Goal: Information Seeking & Learning: Learn about a topic

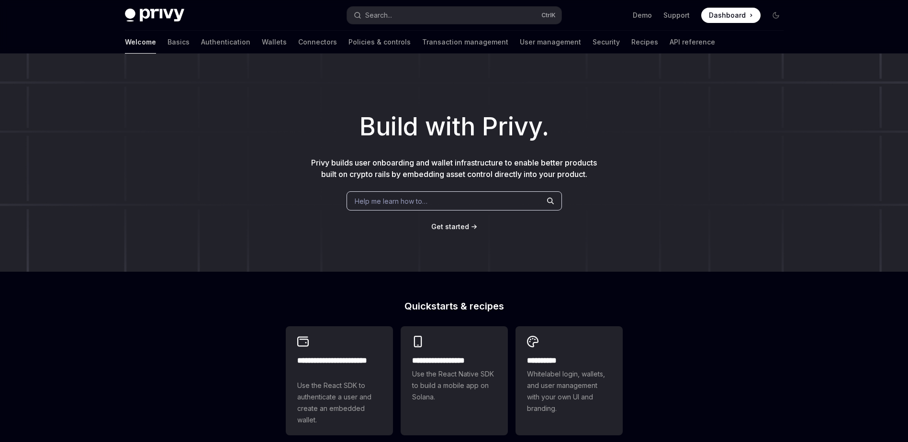
click at [442, 231] on span "Get started" at bounding box center [450, 226] width 38 height 8
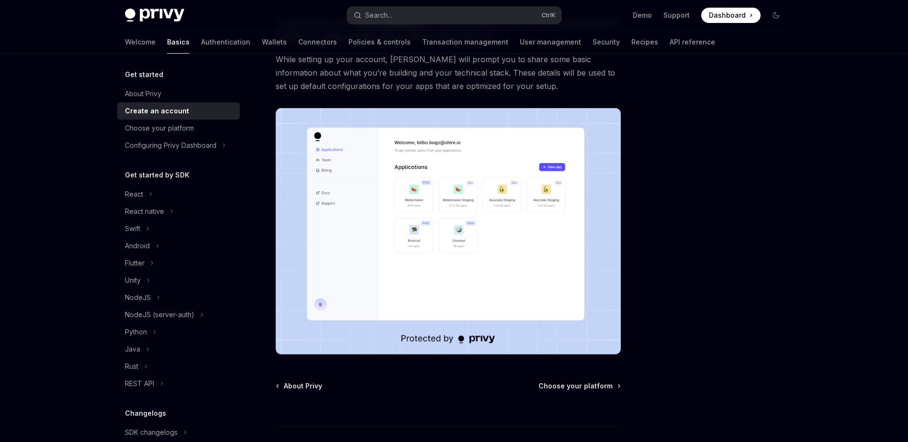
scroll to position [171, 0]
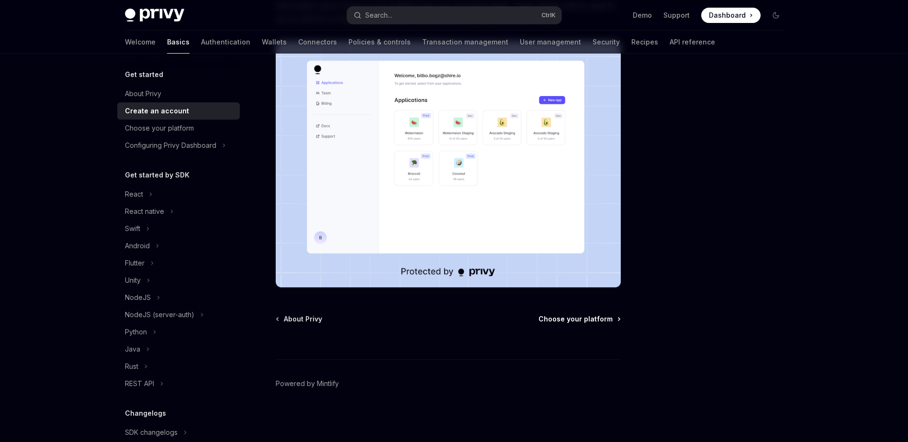
click at [559, 321] on span "Choose your platform" at bounding box center [575, 319] width 74 height 10
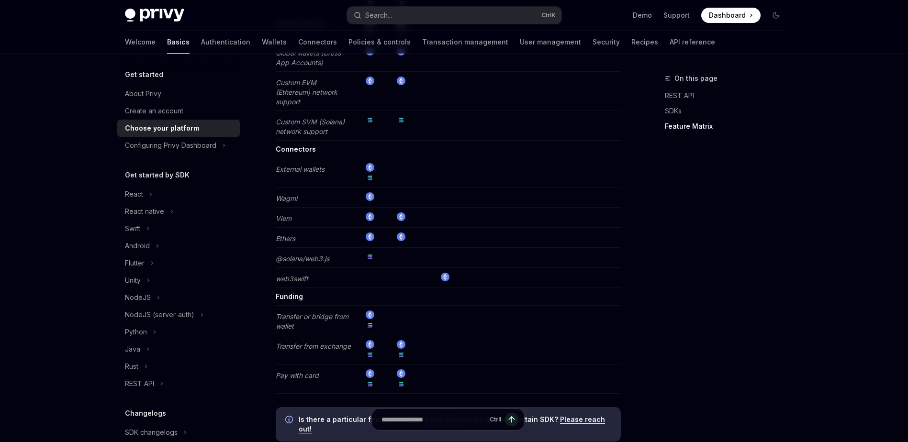
scroll to position [1873, 0]
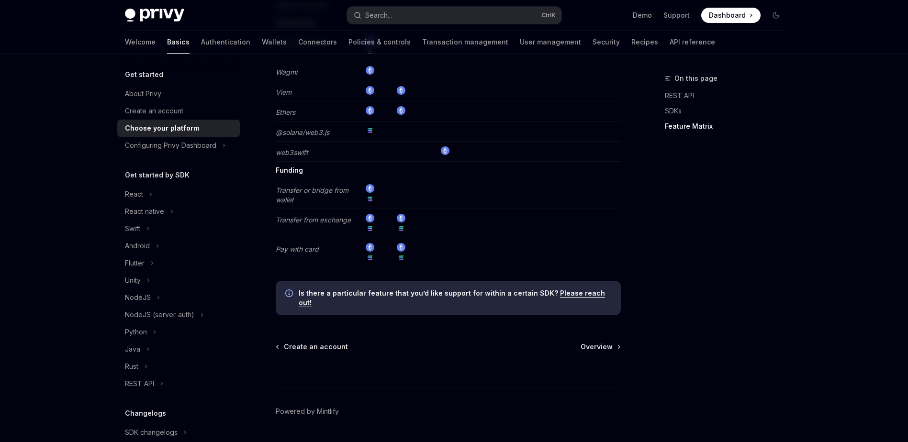
click at [605, 352] on div "Ctrl I" at bounding box center [448, 369] width 345 height 35
click at [599, 342] on span "Overview" at bounding box center [596, 347] width 32 height 10
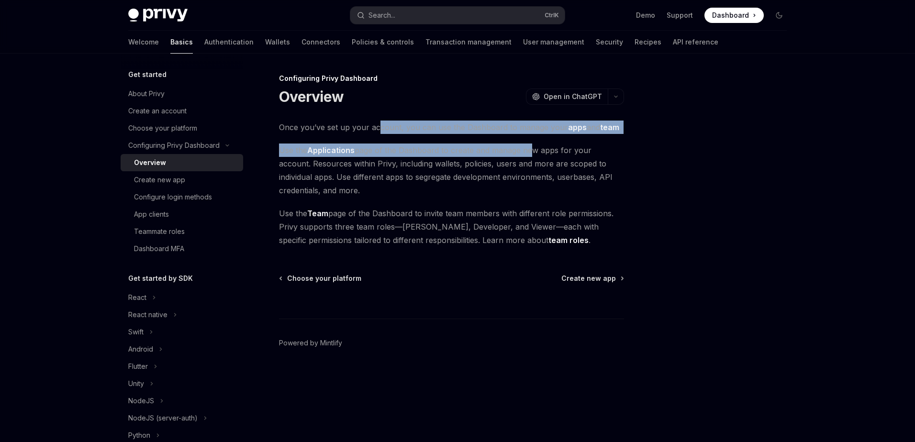
drag, startPoint x: 378, startPoint y: 126, endPoint x: 530, endPoint y: 139, distance: 152.2
click at [530, 139] on div "Once you’ve set up your account, you can use the Dashboard to manage your apps …" at bounding box center [451, 184] width 345 height 126
drag, startPoint x: 530, startPoint y: 139, endPoint x: 500, endPoint y: 156, distance: 34.3
click at [500, 156] on span "Use the Applications page of the Dashboard to create and manage new apps for yo…" at bounding box center [451, 171] width 345 height 54
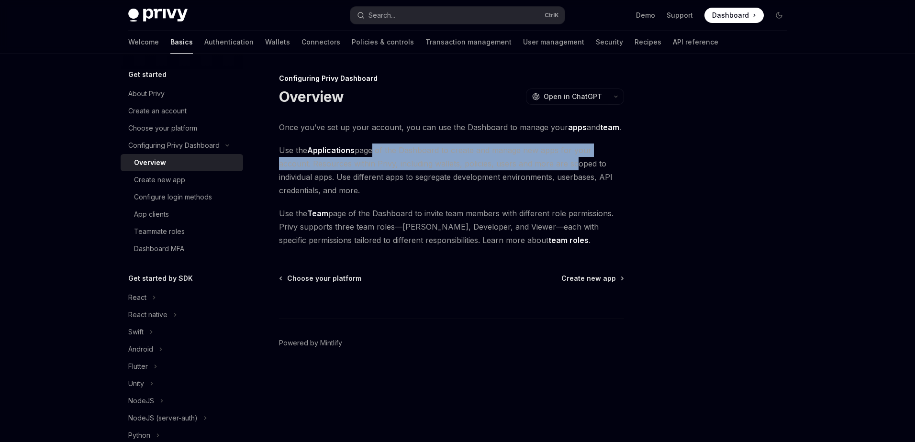
drag, startPoint x: 371, startPoint y: 152, endPoint x: 538, endPoint y: 166, distance: 168.1
click at [538, 166] on span "Use the Applications page of the Dashboard to create and manage new apps for yo…" at bounding box center [451, 171] width 345 height 54
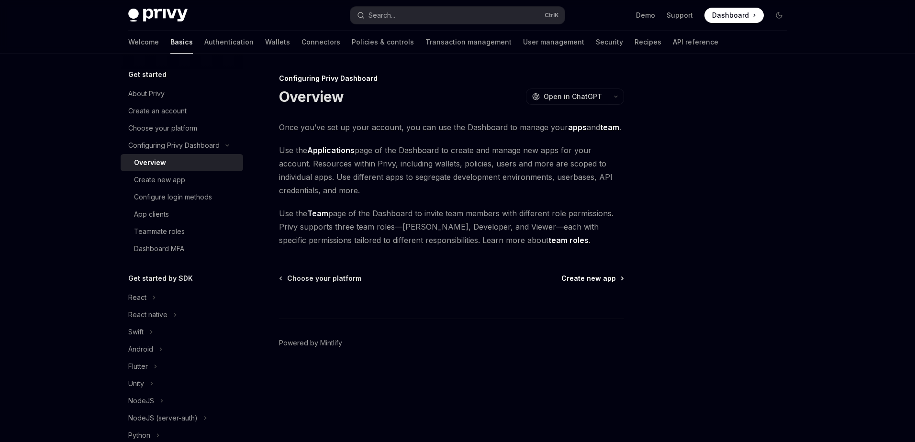
click at [578, 281] on span "Create new app" at bounding box center [588, 279] width 55 height 10
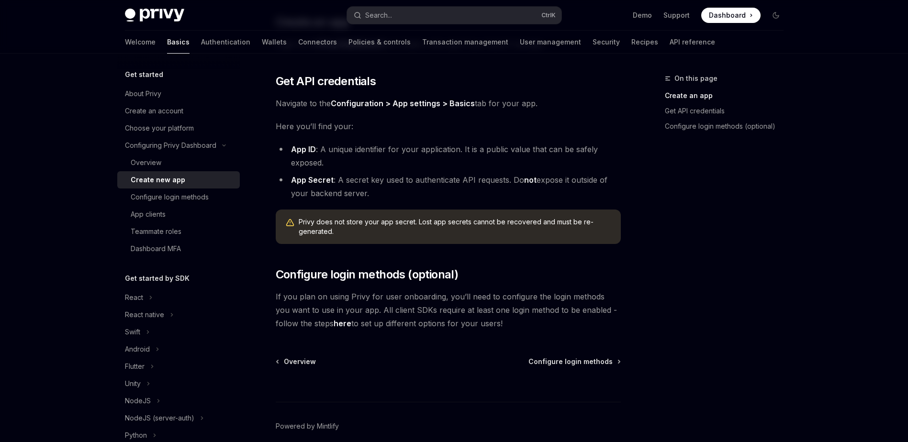
scroll to position [181, 0]
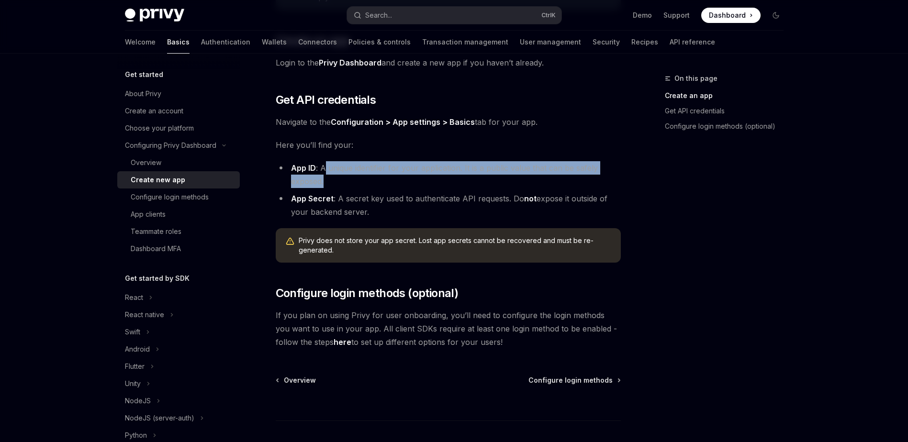
drag, startPoint x: 324, startPoint y: 165, endPoint x: 433, endPoint y: 184, distance: 111.1
click at [433, 184] on li "App ID : A unique identifier for your application. It is a public value that ca…" at bounding box center [448, 174] width 345 height 27
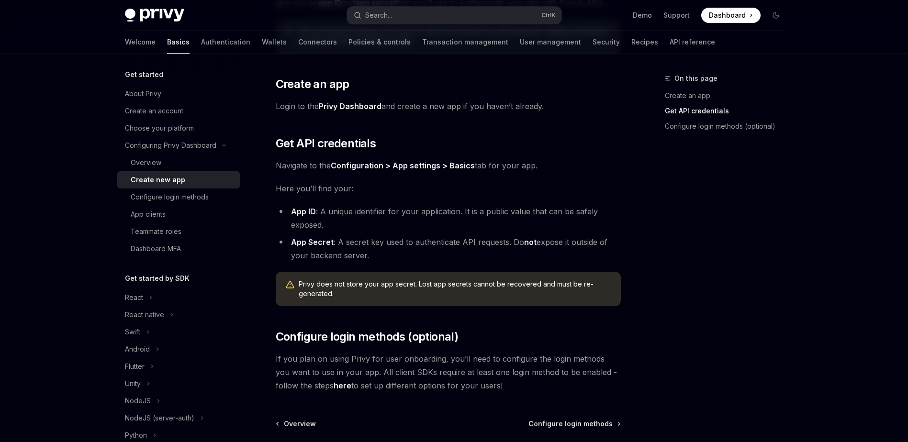
scroll to position [243, 0]
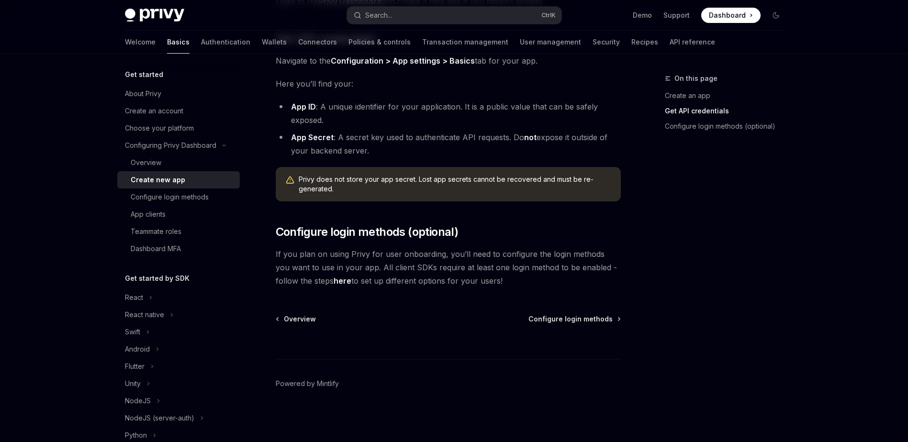
click at [588, 310] on div "Configuring Privy Dashboard Create new app OpenAI Open in ChatGPT OpenAI Open i…" at bounding box center [358, 136] width 528 height 612
click at [590, 324] on div "Ctrl I" at bounding box center [448, 341] width 345 height 35
click at [582, 319] on span "Configure login methods" at bounding box center [570, 319] width 84 height 10
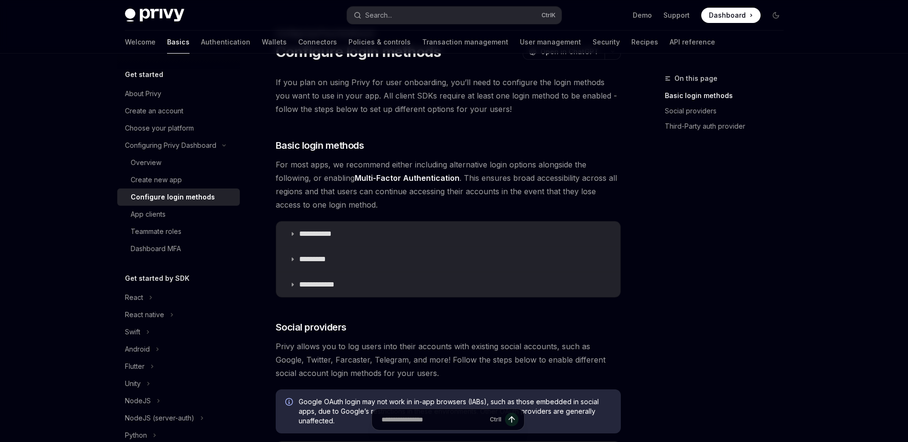
scroll to position [51, 0]
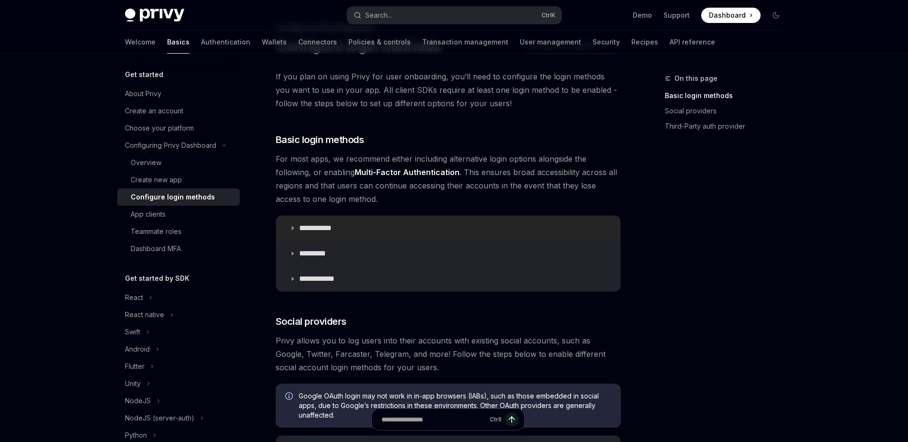
click at [331, 229] on p "**********" at bounding box center [319, 228] width 40 height 10
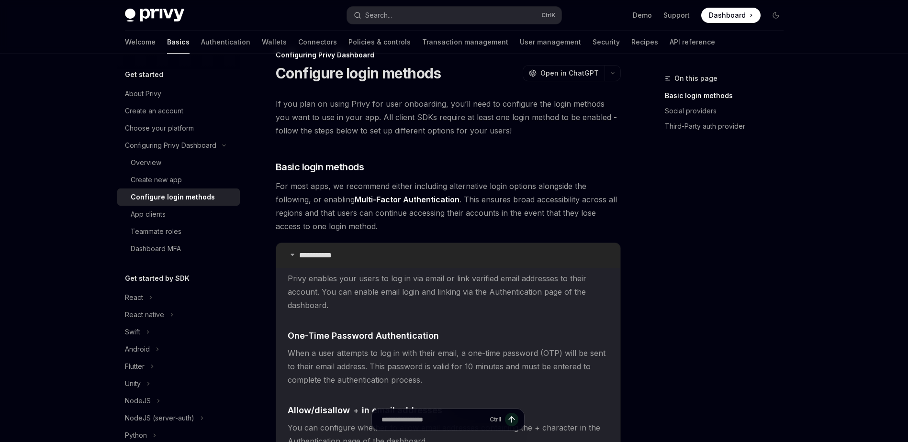
scroll to position [24, 0]
click at [326, 247] on summary "**********" at bounding box center [448, 255] width 344 height 25
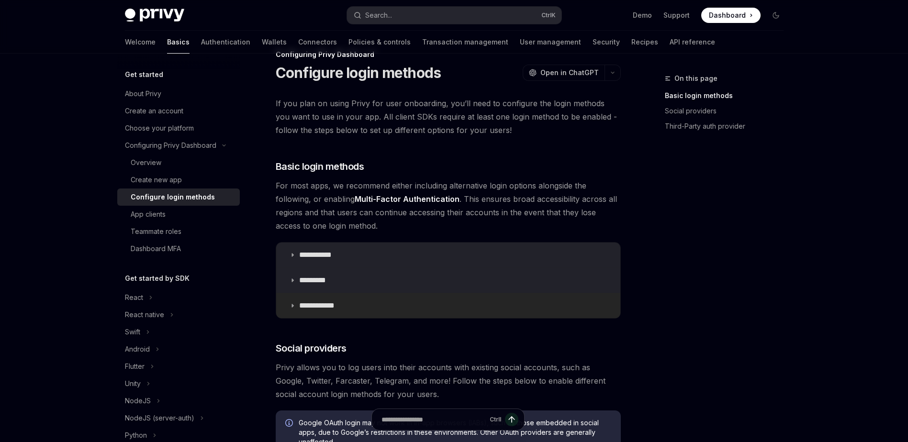
click at [359, 311] on summary "**********" at bounding box center [448, 305] width 344 height 25
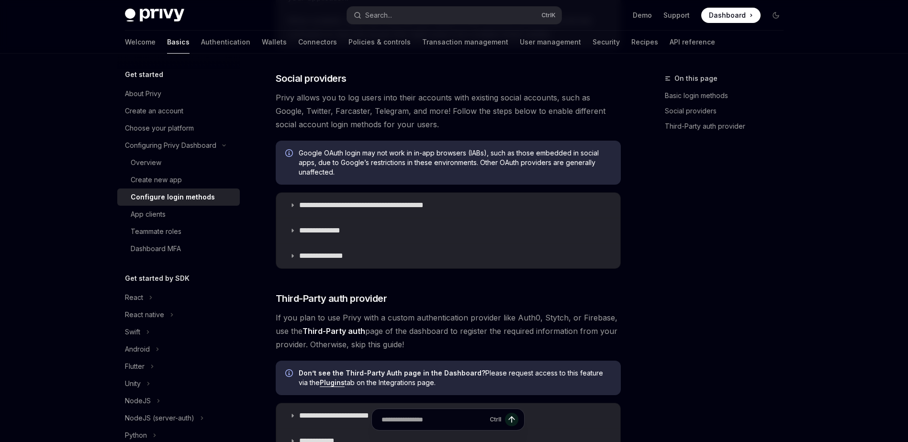
scroll to position [569, 0]
click at [323, 206] on p "**********" at bounding box center [378, 205] width 158 height 10
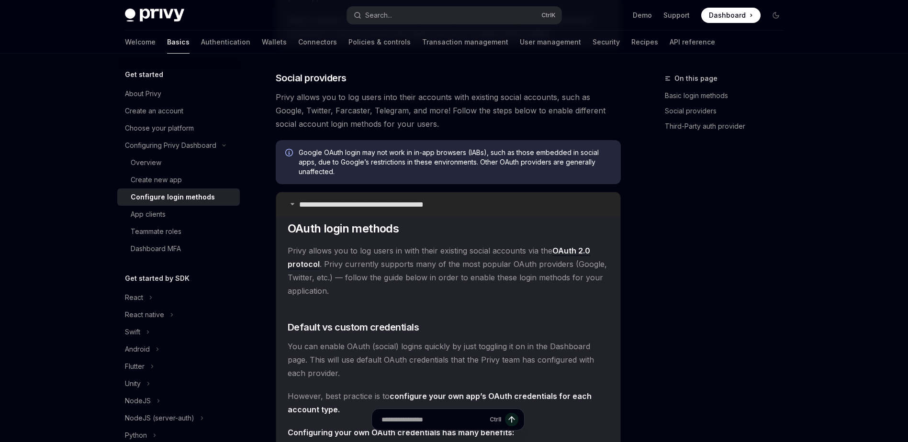
click at [323, 206] on p "**********" at bounding box center [378, 205] width 158 height 10
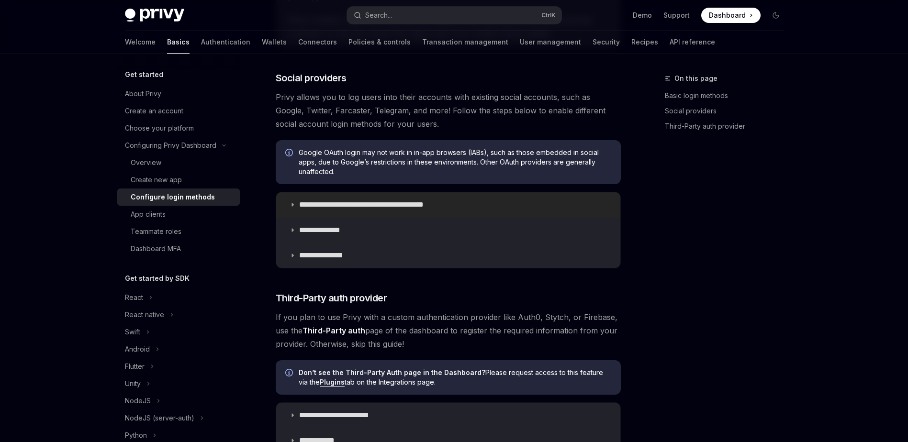
scroll to position [760, 0]
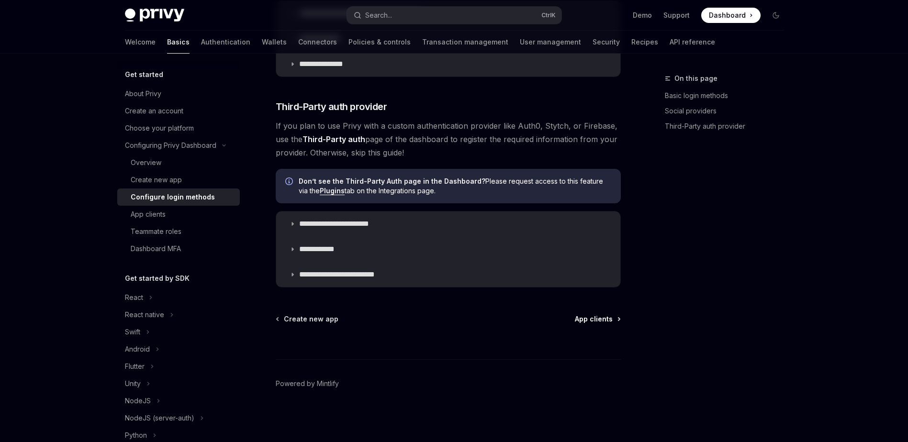
click at [588, 323] on span "App clients" at bounding box center [594, 319] width 38 height 10
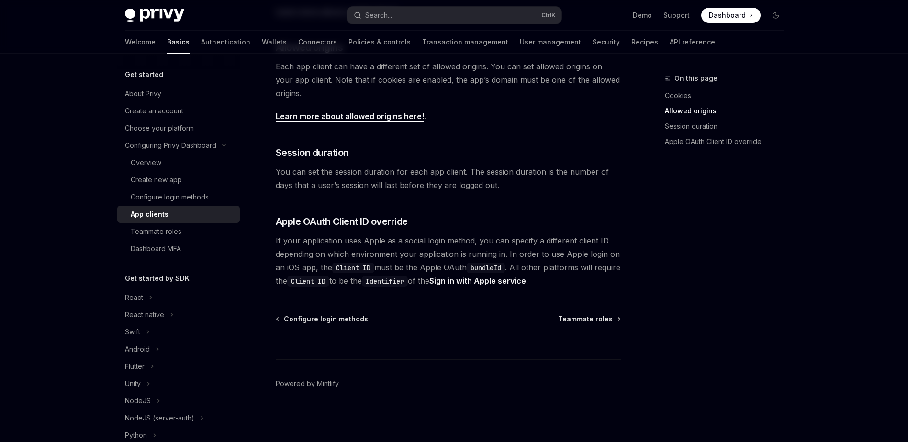
scroll to position [347, 0]
click at [573, 323] on span "Teammate roles" at bounding box center [585, 320] width 55 height 10
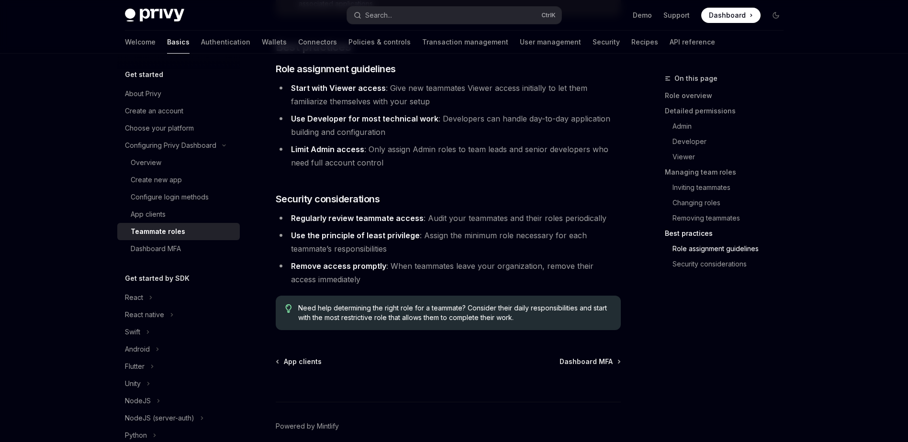
scroll to position [1677, 0]
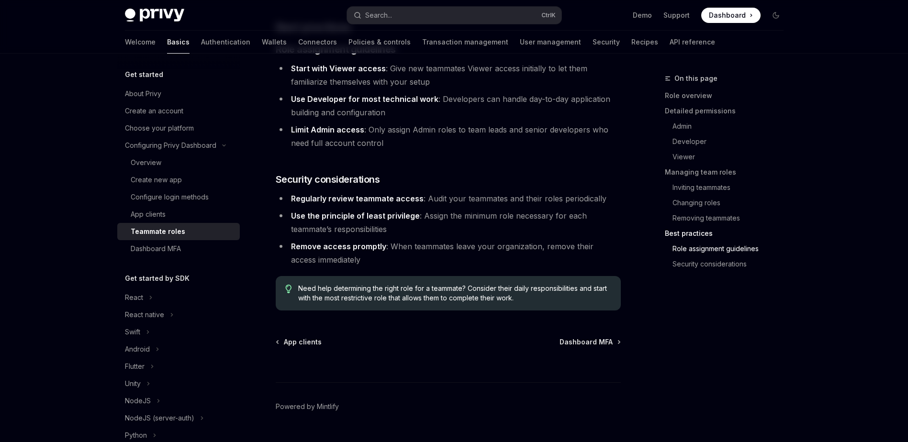
click at [589, 347] on div "Ctrl I" at bounding box center [448, 364] width 345 height 35
click at [586, 337] on span "Dashboard MFA" at bounding box center [585, 342] width 53 height 10
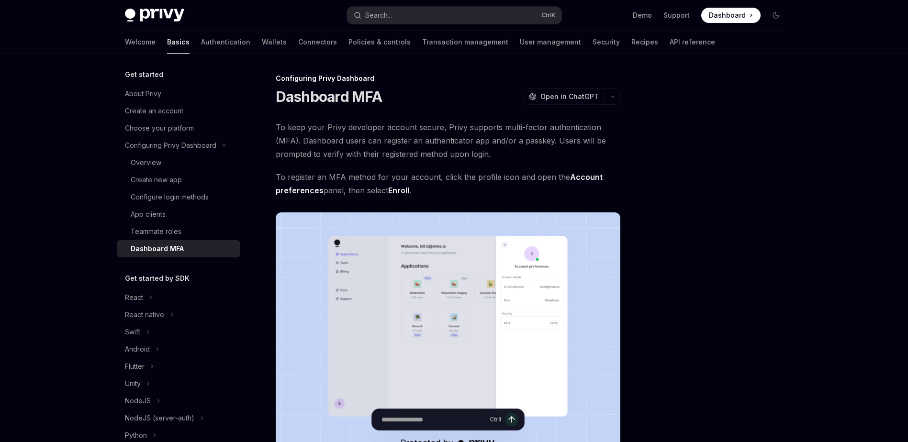
scroll to position [171, 0]
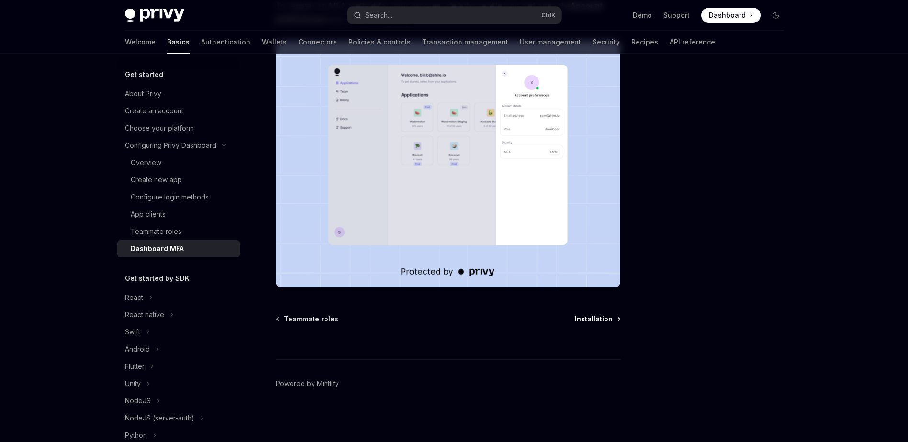
click at [592, 318] on span "Installation" at bounding box center [594, 319] width 38 height 10
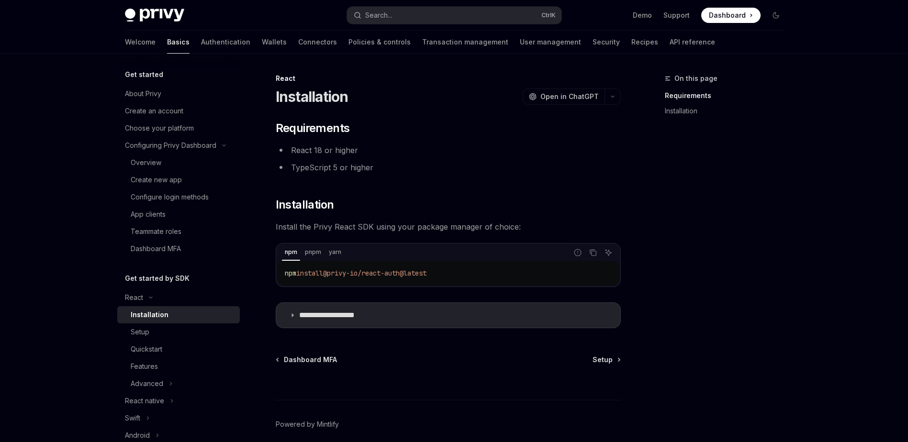
scroll to position [41, 0]
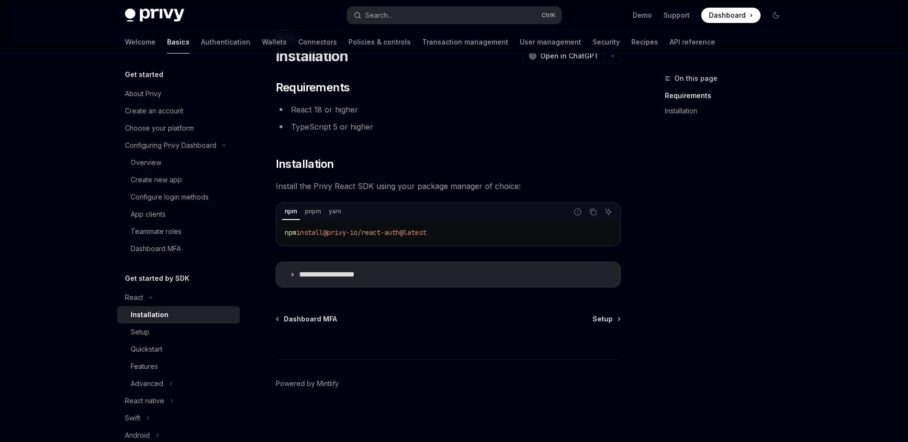
click at [596, 311] on div "**********" at bounding box center [358, 237] width 528 height 410
click at [603, 316] on span "Setup" at bounding box center [602, 319] width 20 height 10
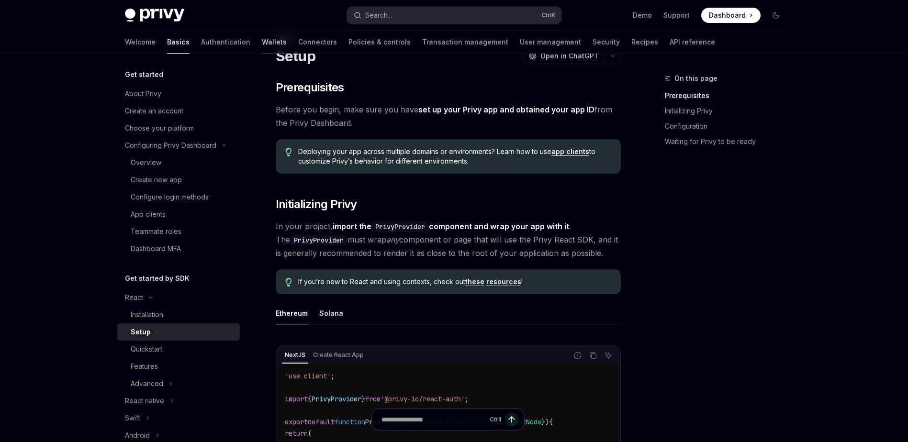
click at [262, 39] on link "Wallets" at bounding box center [274, 42] width 25 height 23
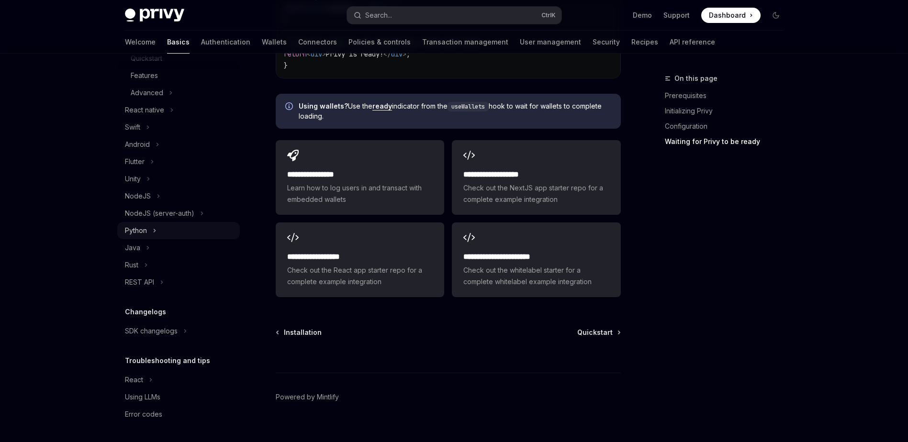
scroll to position [291, 0]
click at [583, 328] on span "Quickstart" at bounding box center [594, 333] width 35 height 10
type textarea "*"
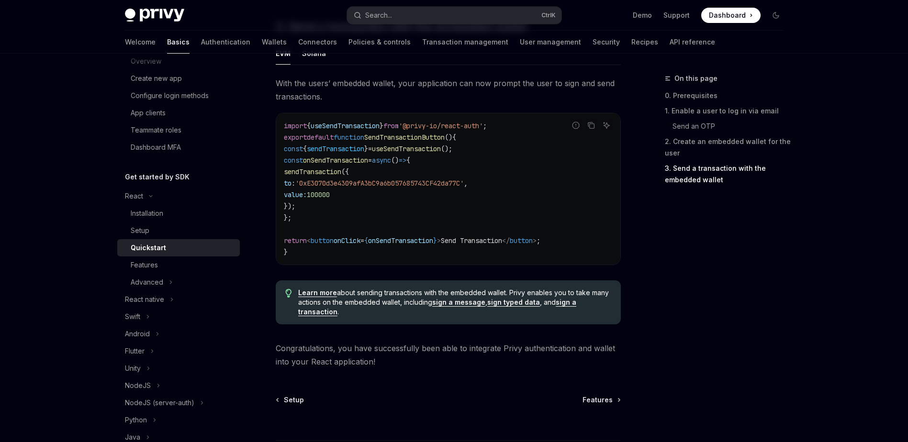
scroll to position [958, 0]
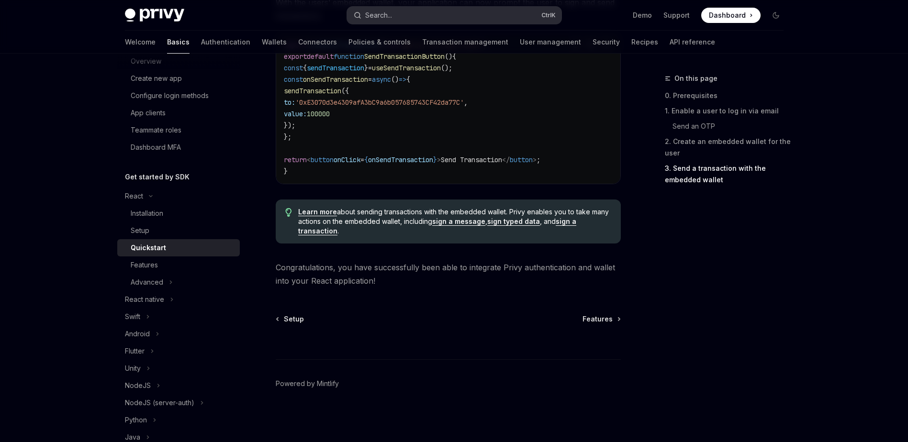
click at [454, 16] on button "Search... Ctrl K" at bounding box center [454, 15] width 214 height 17
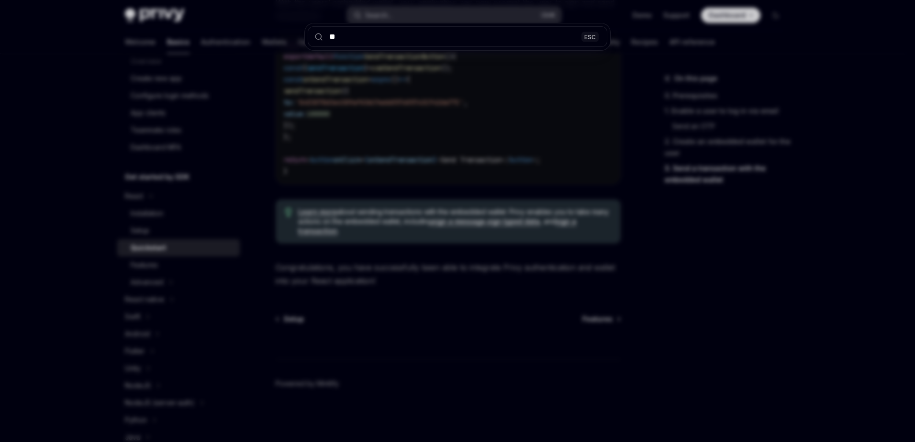
type input "***"
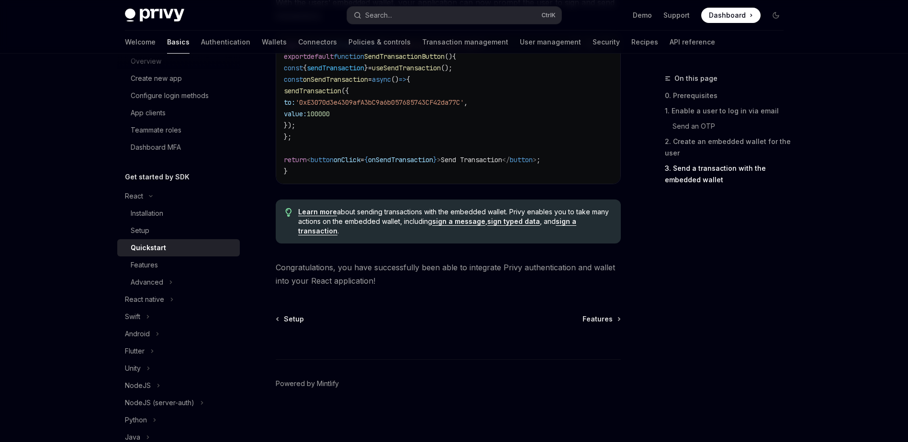
type textarea "*"
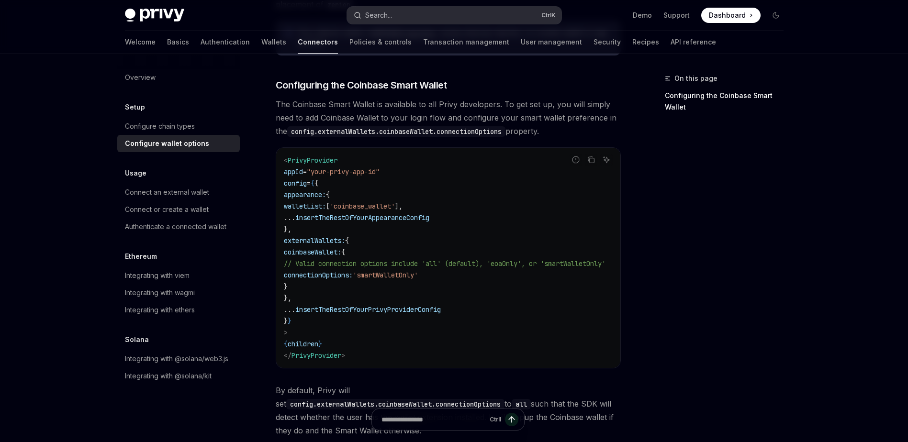
click at [423, 9] on button "Search... Ctrl K" at bounding box center [454, 15] width 214 height 17
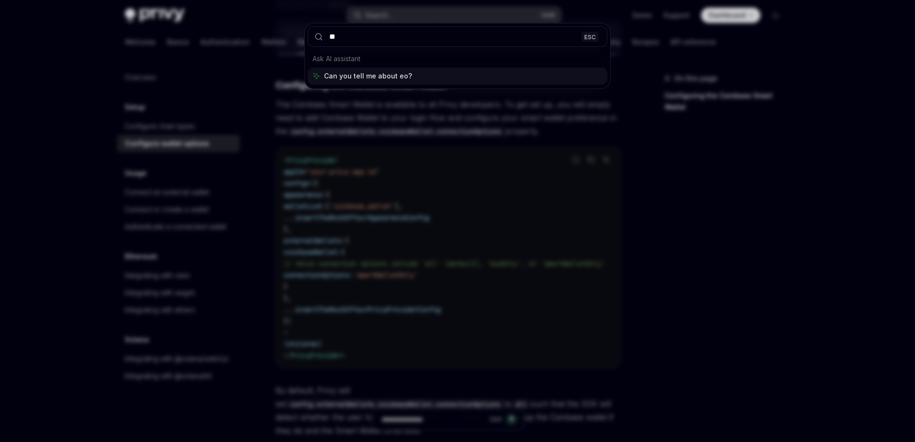
type input "***"
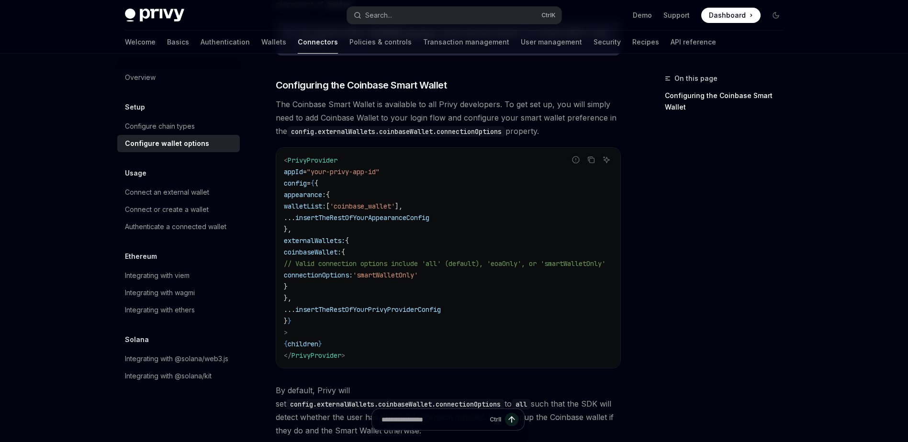
type textarea "*"
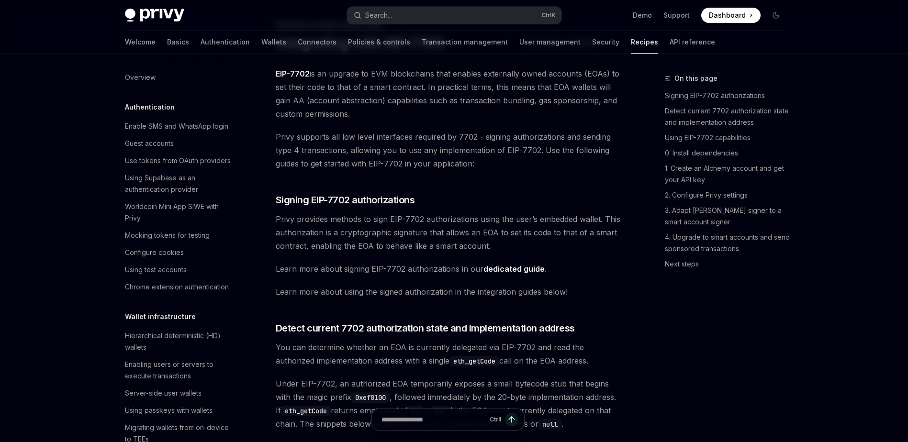
scroll to position [829, 0]
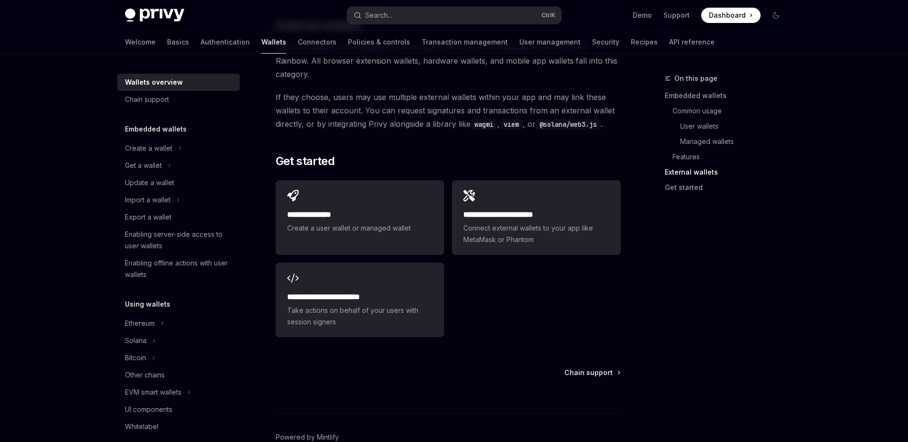
scroll to position [1474, 0]
click at [155, 151] on div "Create a wallet" at bounding box center [148, 148] width 47 height 11
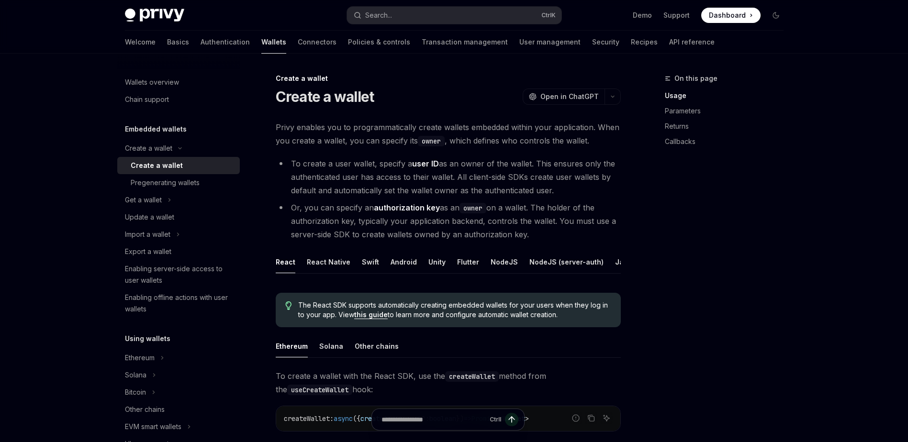
scroll to position [56, 0]
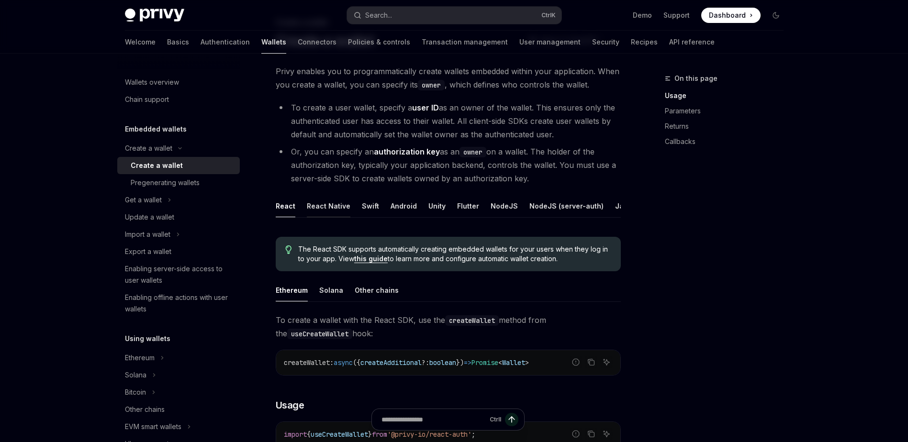
click at [317, 205] on div "React Native" at bounding box center [329, 206] width 44 height 22
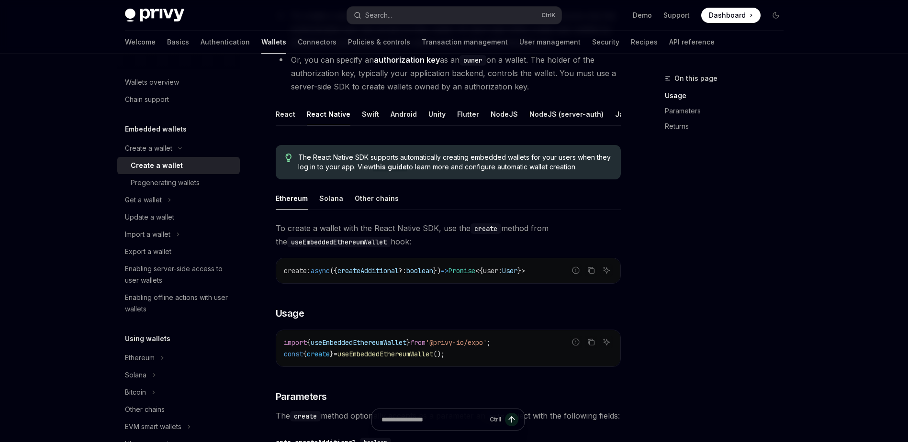
scroll to position [147, 0]
click at [298, 43] on link "Connectors" at bounding box center [317, 42] width 39 height 23
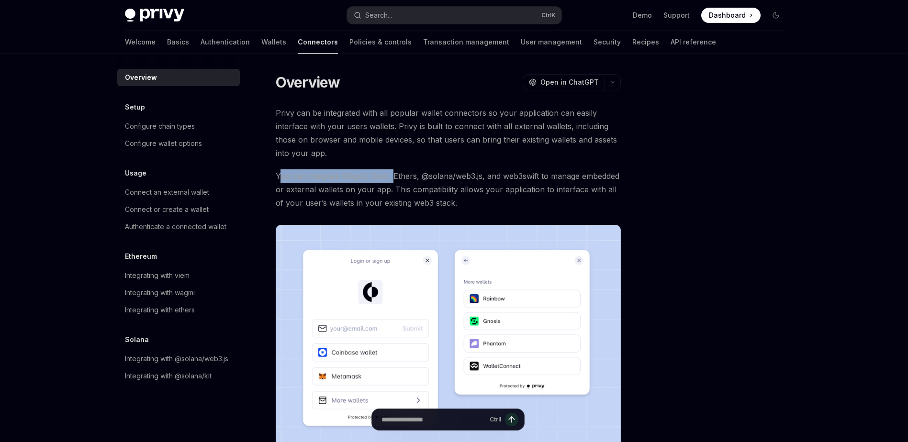
drag, startPoint x: 279, startPoint y: 178, endPoint x: 392, endPoint y: 170, distance: 112.7
click at [392, 170] on span "You can integrate Wagmi, Viem, Ethers, @solana/web3.js, and web3swift to manage…" at bounding box center [448, 189] width 345 height 40
drag, startPoint x: 392, startPoint y: 170, endPoint x: 321, endPoint y: 185, distance: 72.8
click at [321, 185] on span "You can integrate Wagmi, Viem, Ethers, @solana/web3.js, and web3swift to manage…" at bounding box center [448, 189] width 345 height 40
click at [200, 43] on link "Authentication" at bounding box center [224, 42] width 49 height 23
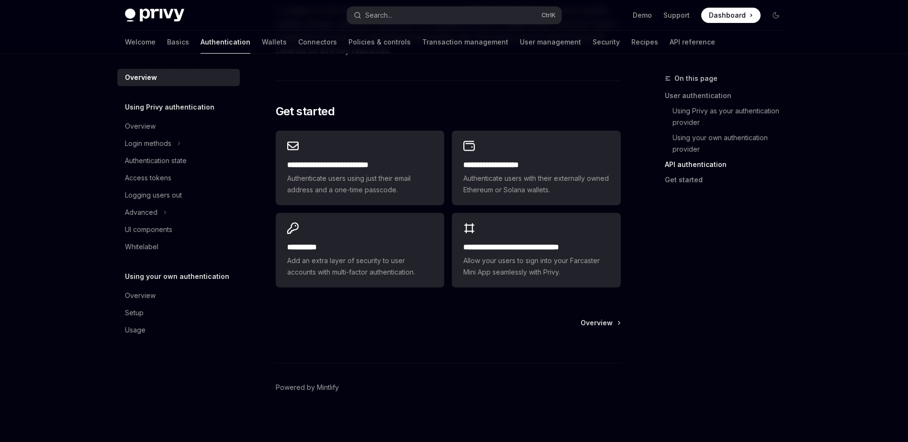
scroll to position [771, 0]
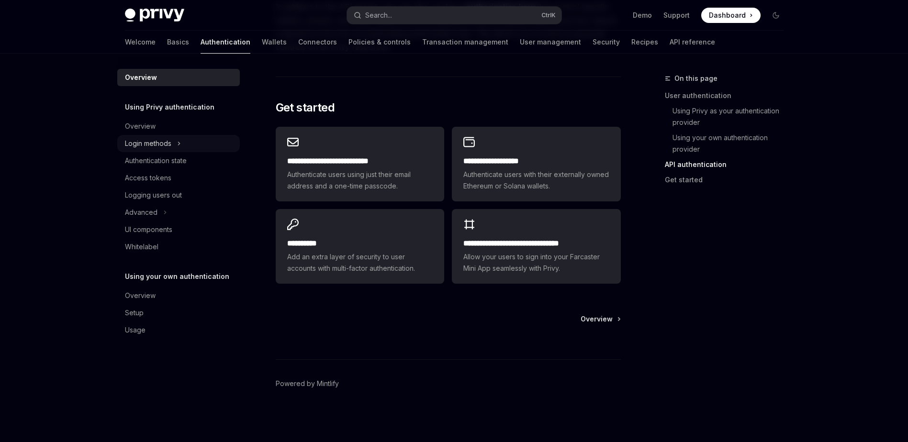
click at [181, 148] on icon "Toggle Login methods section" at bounding box center [179, 143] width 4 height 11
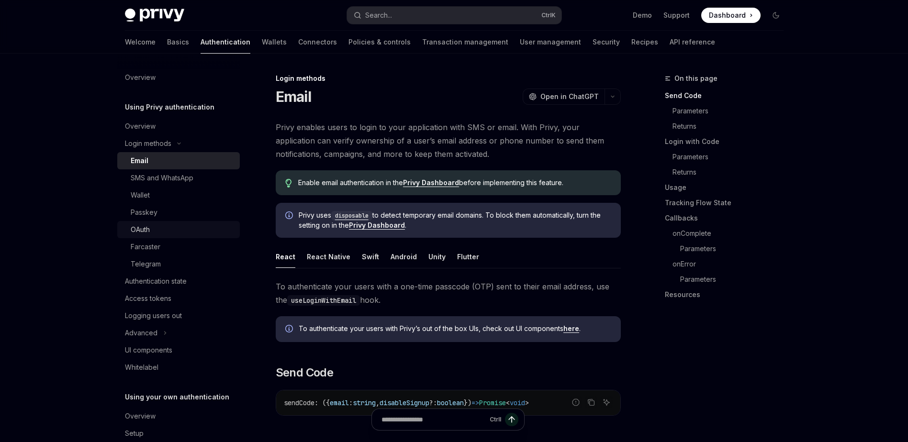
click at [164, 221] on link "OAuth" at bounding box center [178, 229] width 122 height 17
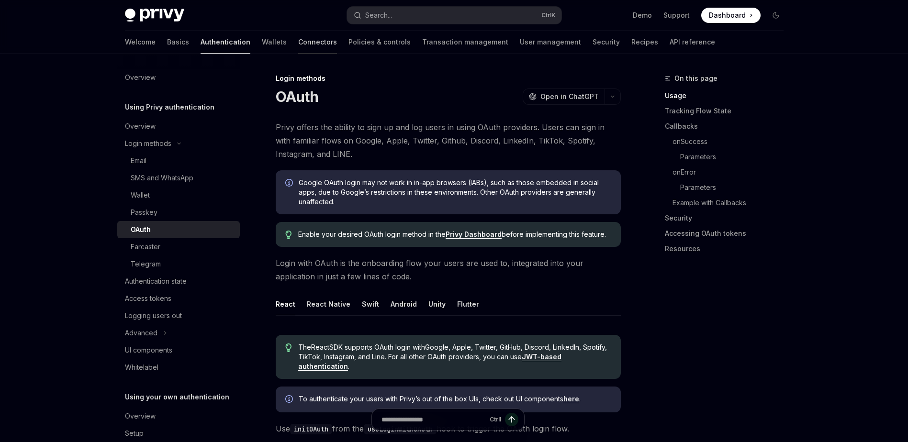
click at [298, 35] on link "Connectors" at bounding box center [317, 42] width 39 height 23
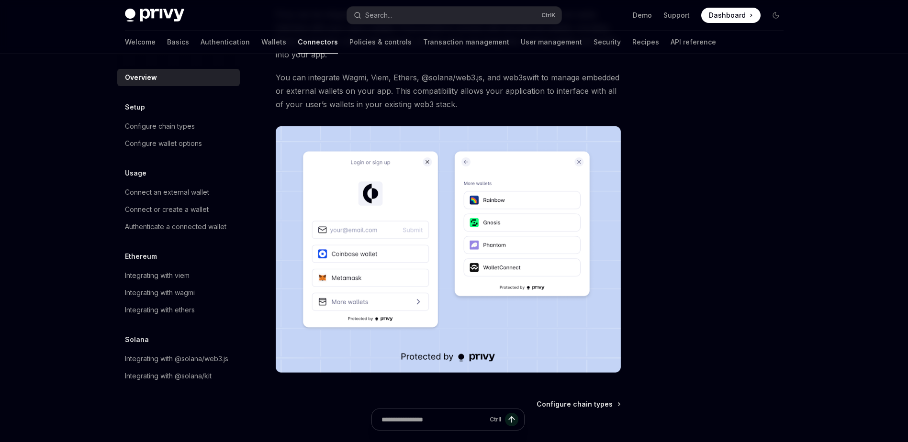
scroll to position [184, 0]
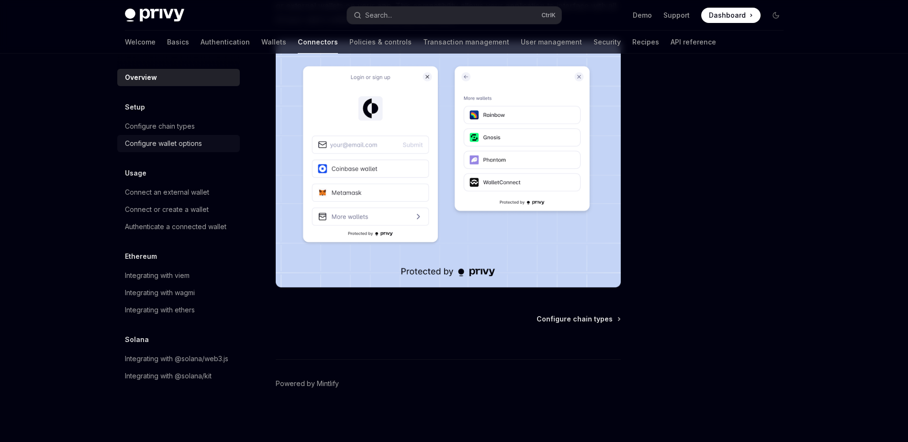
click at [164, 152] on link "Configure wallet options" at bounding box center [178, 143] width 122 height 17
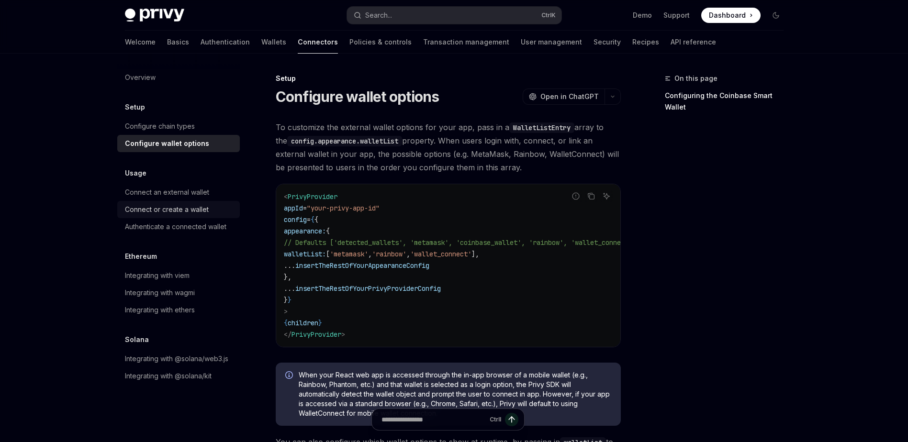
click at [169, 201] on link "Connect or create a wallet" at bounding box center [178, 209] width 122 height 17
type textarea "*"
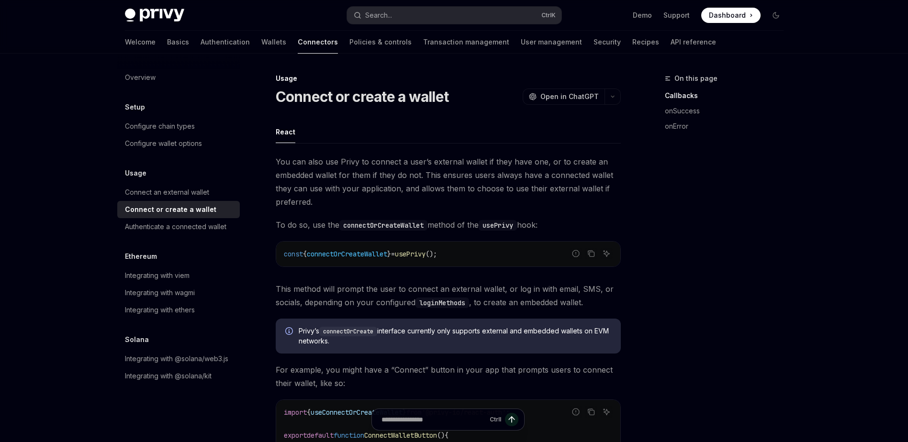
click at [398, 26] on div "Privy Docs home page Search... Ctrl K Demo Support Dashboard Dashboard Search..." at bounding box center [454, 15] width 658 height 31
click at [386, 14] on div "Search..." at bounding box center [378, 15] width 27 height 11
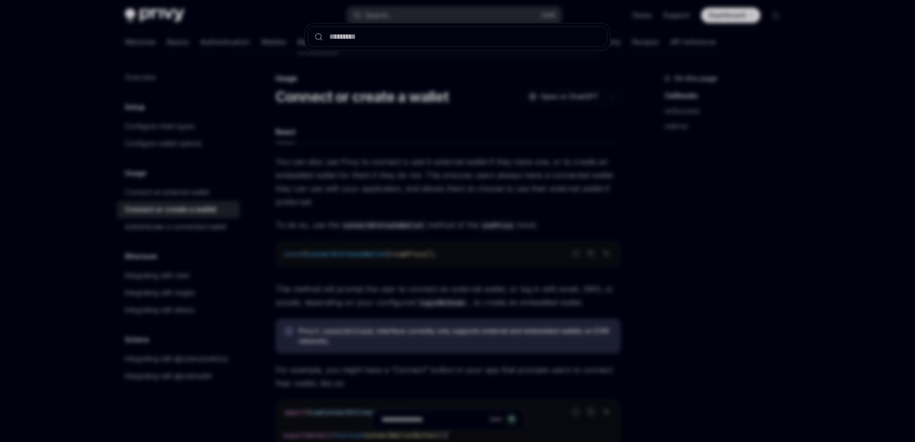
click at [386, 14] on div at bounding box center [457, 221] width 915 height 442
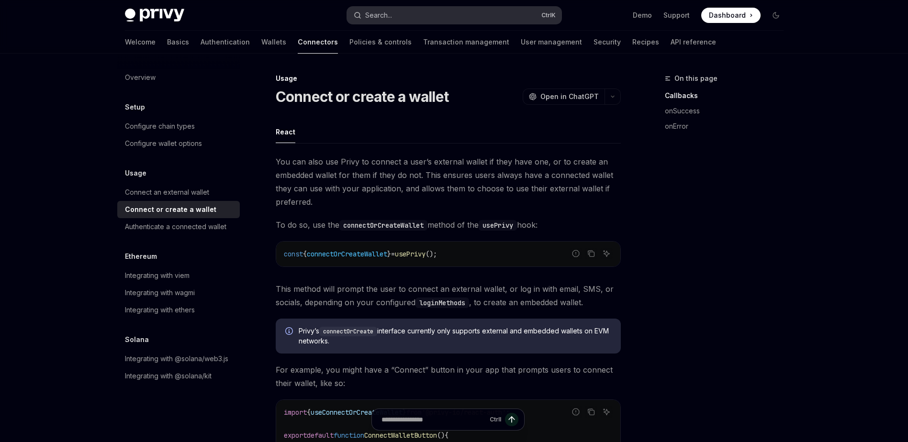
click at [386, 14] on div "Search..." at bounding box center [378, 15] width 27 height 11
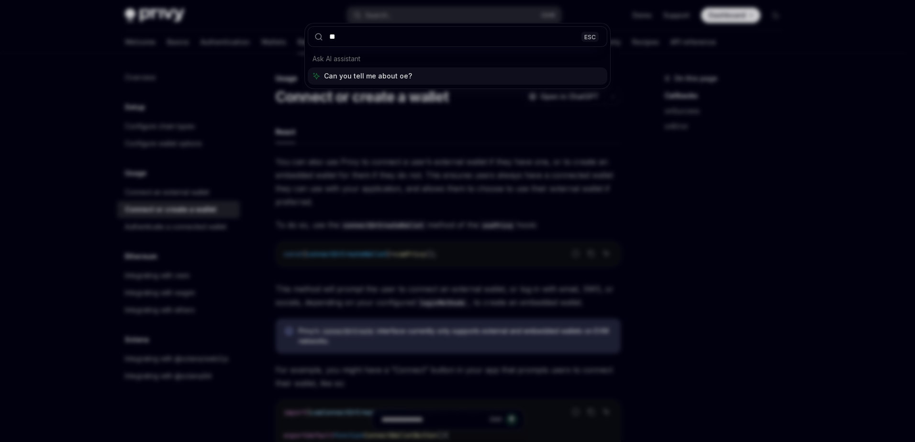
type input "***"
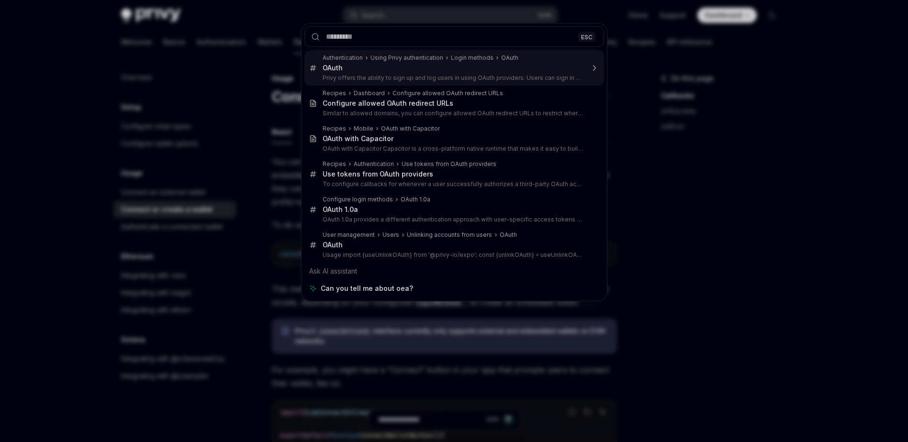
type textarea "*"
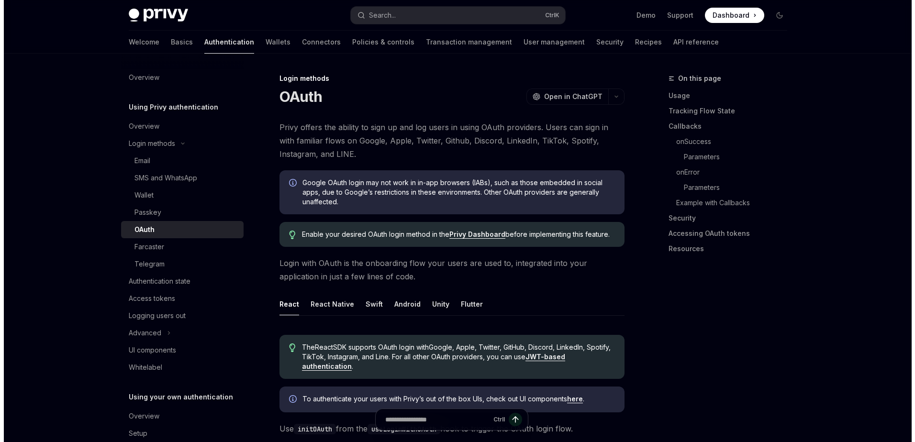
scroll to position [54, 0]
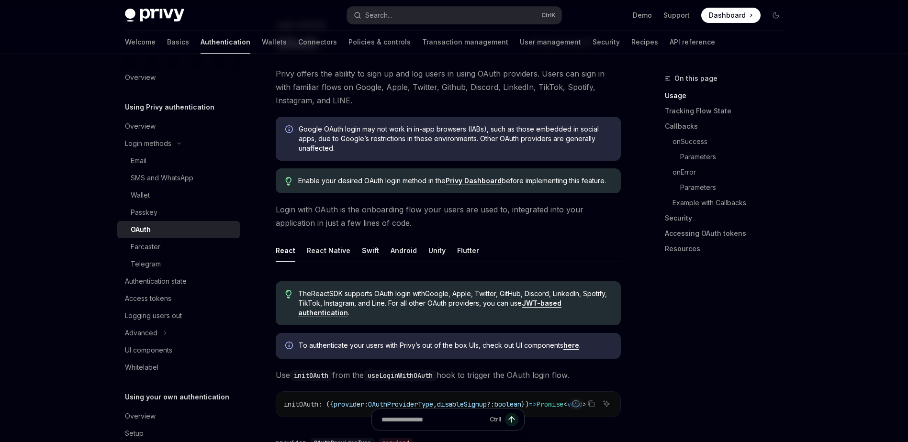
click at [403, 15] on button "Search... Ctrl K" at bounding box center [454, 15] width 214 height 17
